Goal: Task Accomplishment & Management: Complete application form

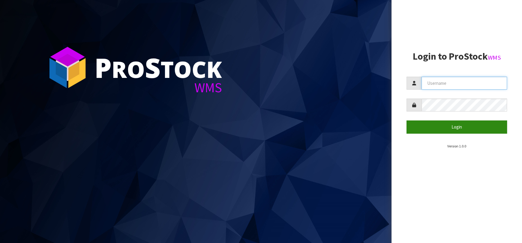
type input "[EMAIL_ADDRESS][DOMAIN_NAME]"
click at [443, 129] on button "Login" at bounding box center [456, 127] width 100 height 13
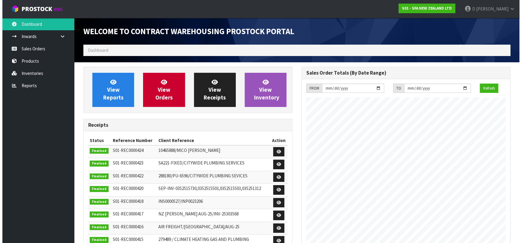
scroll to position [332, 218]
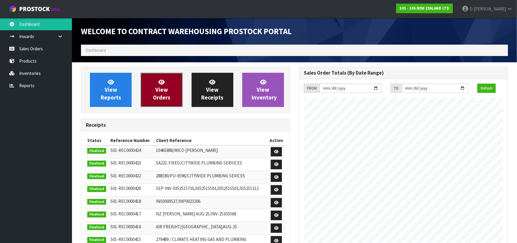
click at [159, 83] on icon at bounding box center [161, 82] width 6 height 6
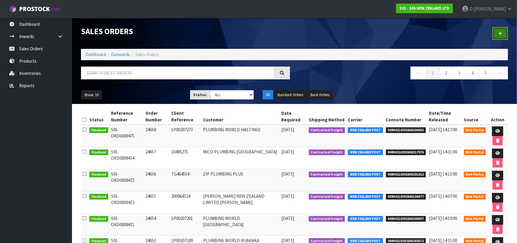
click at [494, 36] on link at bounding box center [500, 33] width 16 height 13
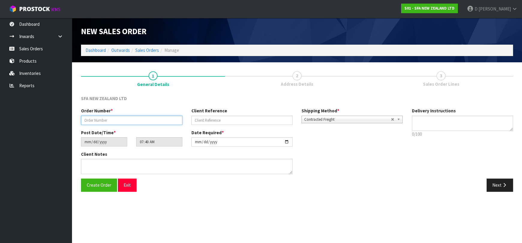
click at [113, 117] on input "text" at bounding box center [131, 120] width 101 height 9
click at [115, 120] on input "text" at bounding box center [131, 120] width 101 height 9
type input "24659"
paste input "206526698"
type input "206526698"
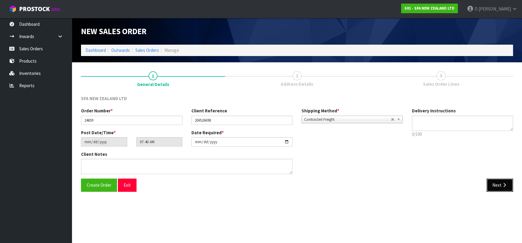
drag, startPoint x: 494, startPoint y: 181, endPoint x: 472, endPoint y: 181, distance: 21.6
click at [493, 181] on button "Next" at bounding box center [499, 185] width 26 height 13
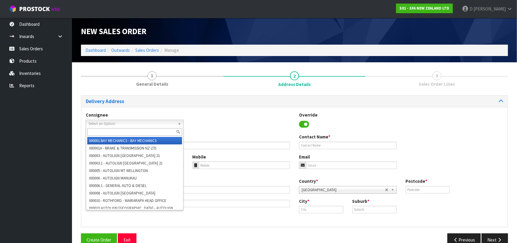
click at [136, 122] on span "Select an Option" at bounding box center [131, 123] width 87 height 7
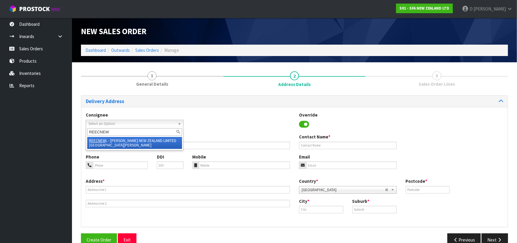
type input "REECNEWL"
type input "[PERSON_NAME] NEW ZEALAND LIMITED [GEOGRAPHIC_DATA][PERSON_NAME]"
type input "[STREET_ADDRESS]"
type input "0600"
type input "[GEOGRAPHIC_DATA]"
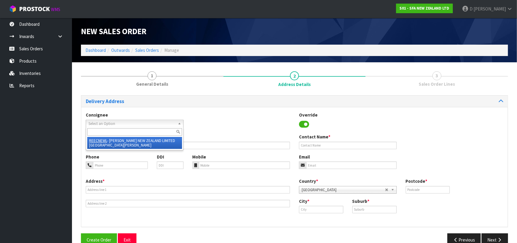
type input "NEW [PERSON_NAME]"
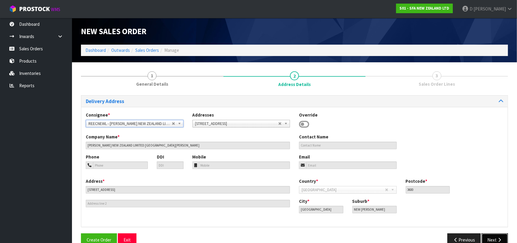
drag, startPoint x: 503, startPoint y: 237, endPoint x: 481, endPoint y: 228, distance: 23.6
click at [502, 236] on button "Next" at bounding box center [495, 240] width 26 height 13
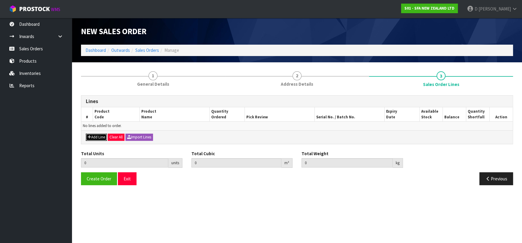
click at [102, 136] on button "Add Line" at bounding box center [96, 137] width 21 height 7
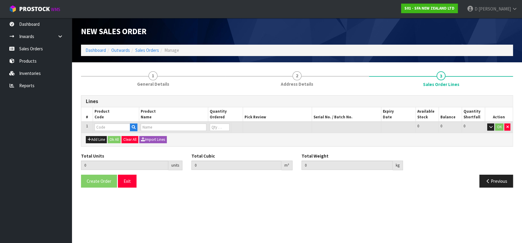
click at [103, 131] on td at bounding box center [116, 127] width 46 height 11
click at [102, 126] on input "text" at bounding box center [112, 127] width 36 height 7
type input "SA200"
type input "0.000000"
type input "0.000"
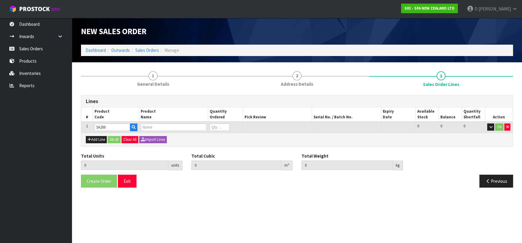
type input "[PERSON_NAME] COMMERCIAL MACERATOR"
type input "0"
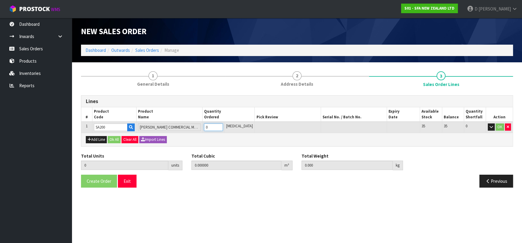
type input "1"
type input "0.021692"
type input "6.05"
type input "1"
click at [111, 137] on button "Ok All" at bounding box center [114, 139] width 13 height 7
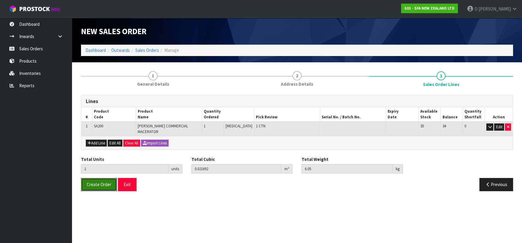
drag, startPoint x: 104, startPoint y: 177, endPoint x: 146, endPoint y: 214, distance: 55.8
click at [104, 178] on button "Create Order" at bounding box center [99, 184] width 36 height 13
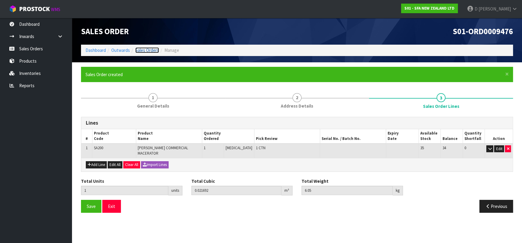
click at [149, 53] on link "Sales Orders" at bounding box center [147, 50] width 24 height 6
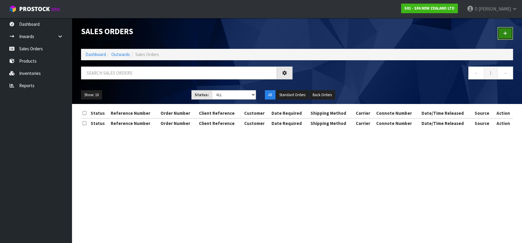
click at [508, 34] on link at bounding box center [505, 33] width 16 height 13
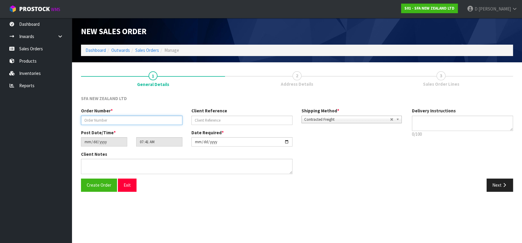
click at [108, 123] on input "text" at bounding box center [131, 120] width 101 height 9
type input "24660"
paste input "206526711"
type input "206526711"
drag, startPoint x: 503, startPoint y: 184, endPoint x: 492, endPoint y: 185, distance: 11.8
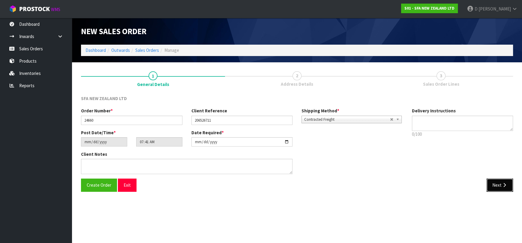
click at [503, 184] on icon "button" at bounding box center [504, 185] width 6 height 4
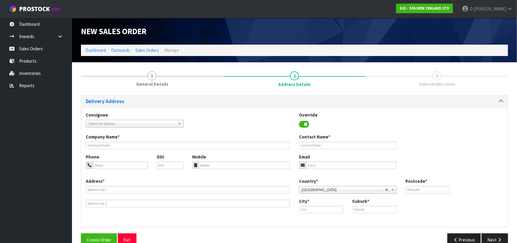
click at [96, 123] on span "Select an Option" at bounding box center [131, 123] width 87 height 7
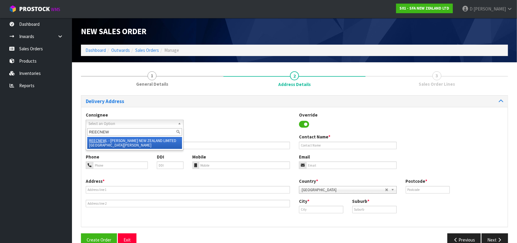
type input "REECNEWL"
type input "[PERSON_NAME] NEW ZEALAND LIMITED [GEOGRAPHIC_DATA][PERSON_NAME]"
type input "[STREET_ADDRESS]"
type input "0600"
type input "[GEOGRAPHIC_DATA]"
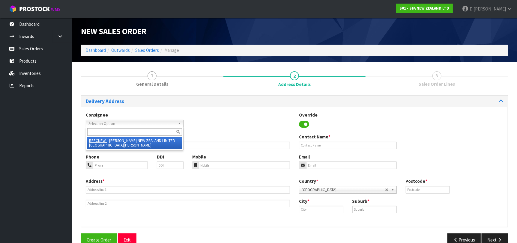
type input "NEW [PERSON_NAME]"
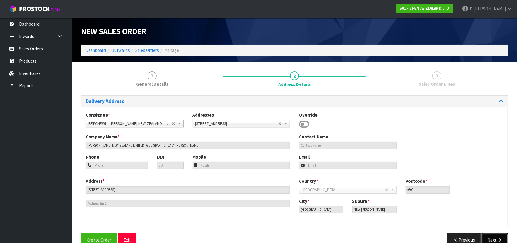
drag, startPoint x: 490, startPoint y: 236, endPoint x: 341, endPoint y: 207, distance: 152.4
click at [489, 236] on button "Next" at bounding box center [495, 240] width 26 height 13
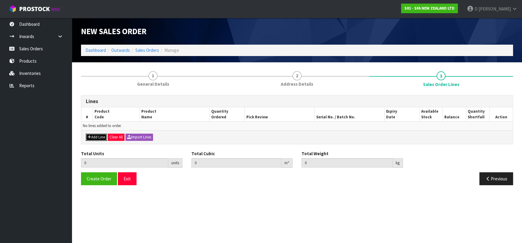
click at [89, 135] on icon "button" at bounding box center [90, 137] width 4 height 4
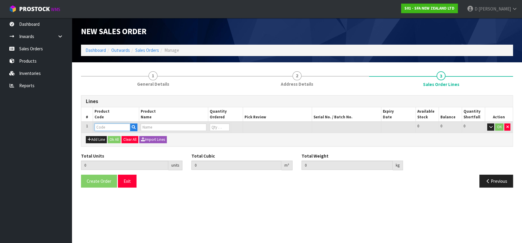
drag, startPoint x: 99, startPoint y: 124, endPoint x: 94, endPoint y: 122, distance: 5.0
click at [97, 123] on td at bounding box center [116, 127] width 46 height 11
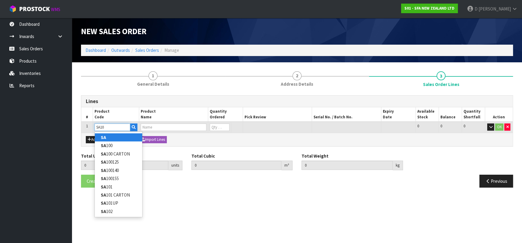
type input "SA100"
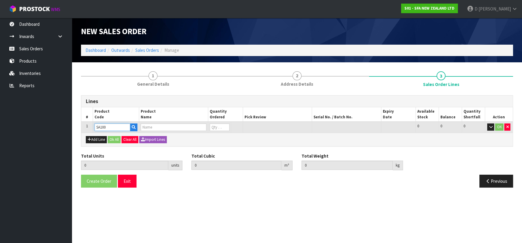
type input "0.000000"
type input "0.000"
type input "SANIBEST PRO MACERATOR PUMP"
type input "0"
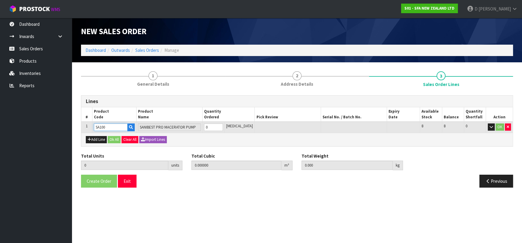
type input "SA100"
type input "2"
type input "0.1134"
type input "24"
type input "2"
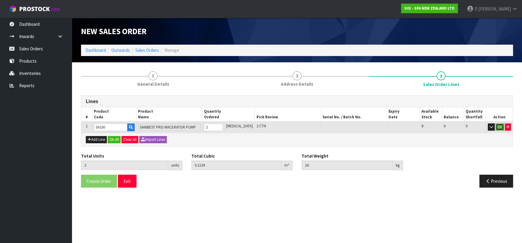
click at [499, 127] on button "OK" at bounding box center [499, 127] width 8 height 7
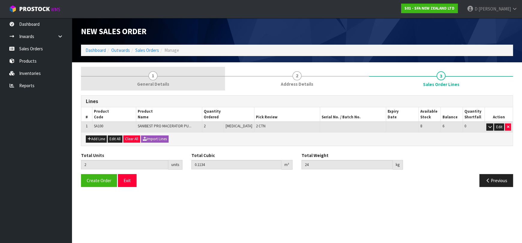
drag, startPoint x: 300, startPoint y: 84, endPoint x: 202, endPoint y: 90, distance: 98.9
click at [296, 84] on span "Address Details" at bounding box center [297, 84] width 32 height 6
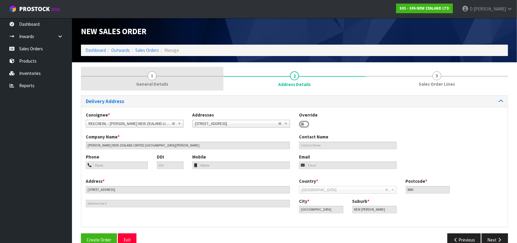
click at [164, 90] on link "1 General Details" at bounding box center [152, 79] width 142 height 24
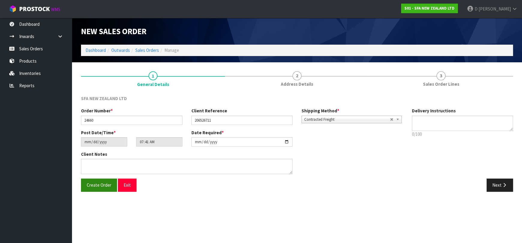
drag, startPoint x: 103, startPoint y: 178, endPoint x: 101, endPoint y: 180, distance: 3.4
click at [102, 179] on div "SFA NEW ZEALAND LTD Order Number * 24660 Client Reference 206526711 Shipping Me…" at bounding box center [297, 145] width 432 height 101
click at [87, 183] on span "Create Order" at bounding box center [99, 185] width 25 height 6
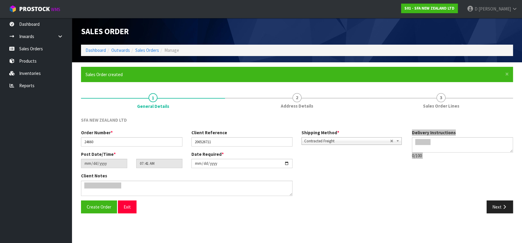
type input "10:41:00.000"
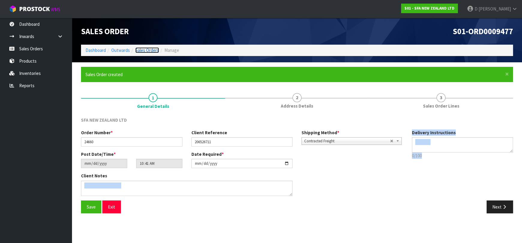
click at [146, 52] on link "Sales Orders" at bounding box center [147, 50] width 24 height 6
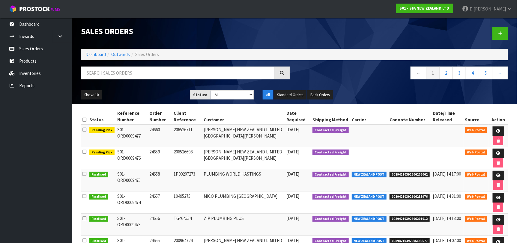
click at [510, 31] on div at bounding box center [403, 33] width 218 height 31
click at [503, 37] on link at bounding box center [500, 33] width 16 height 13
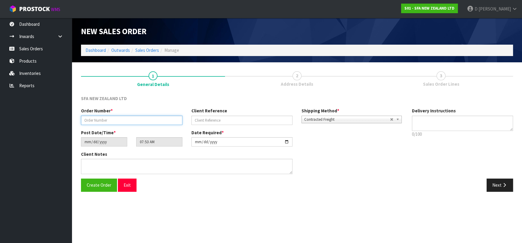
drag, startPoint x: 110, startPoint y: 118, endPoint x: 106, endPoint y: 121, distance: 5.2
click at [110, 118] on input "text" at bounding box center [131, 120] width 101 height 9
type input "24661"
paste input "205344739"
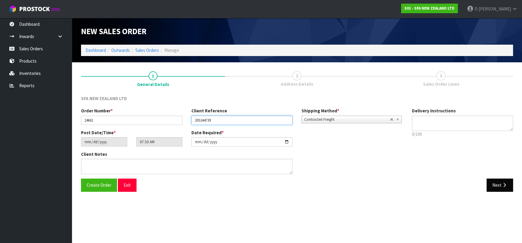
type input "205344739"
click at [497, 186] on button "Next" at bounding box center [499, 185] width 26 height 13
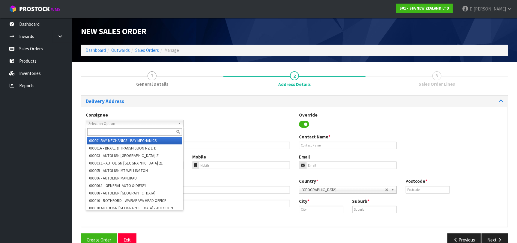
click at [112, 124] on span "Select an Option" at bounding box center [131, 123] width 87 height 7
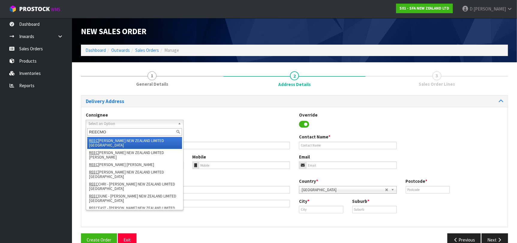
type input "REECMOU"
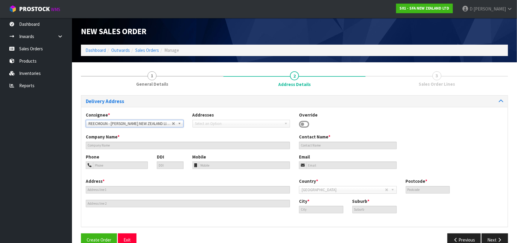
type input "[PERSON_NAME] NEW ZEALAND LIMITED MT [GEOGRAPHIC_DATA]"
type input "[PERSON_NAME] MT WELLINGTON (1008)"
type input "[STREET_ADDRESS][PERSON_NAME]"
type input "1072"
type input "MT [GEOGRAPHIC_DATA]"
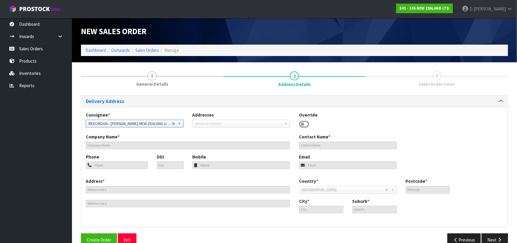
type input "MT [GEOGRAPHIC_DATA]"
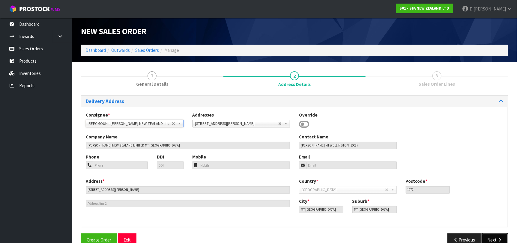
click at [492, 236] on button "Next" at bounding box center [495, 240] width 26 height 13
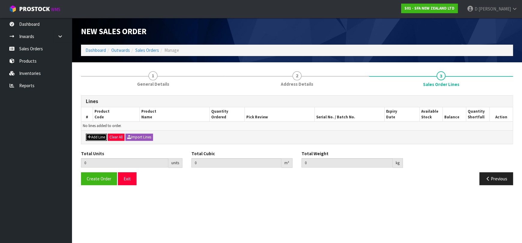
click at [91, 134] on button "Add Line" at bounding box center [96, 137] width 21 height 7
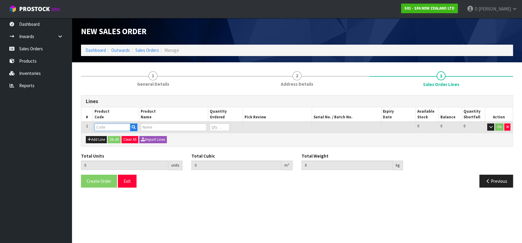
click at [98, 129] on input "text" at bounding box center [112, 127] width 36 height 7
type input "SA200"
type input "0.000000"
type input "0.000"
type input "[PERSON_NAME] COMMERCIAL MACERATOR"
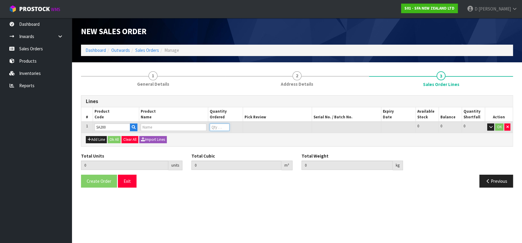
type input "0"
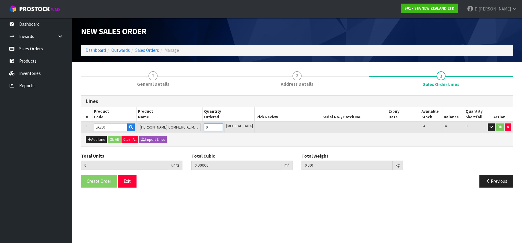
type input "1"
type input "0.021692"
type input "6.05"
type input "1"
click at [223, 125] on input "1" at bounding box center [213, 127] width 19 height 7
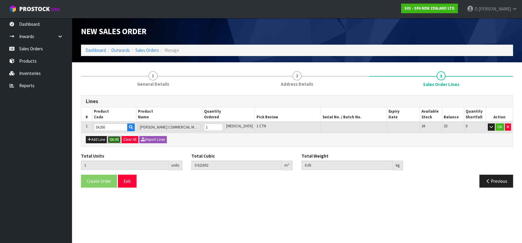
click at [112, 142] on button "Ok All" at bounding box center [114, 139] width 13 height 7
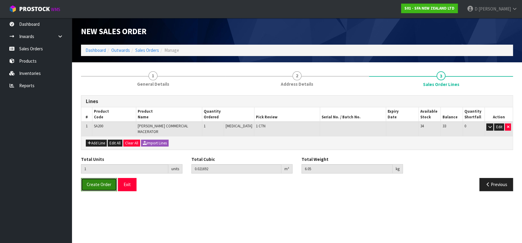
click at [97, 182] on span "Create Order" at bounding box center [99, 185] width 25 height 6
